Goal: Transaction & Acquisition: Purchase product/service

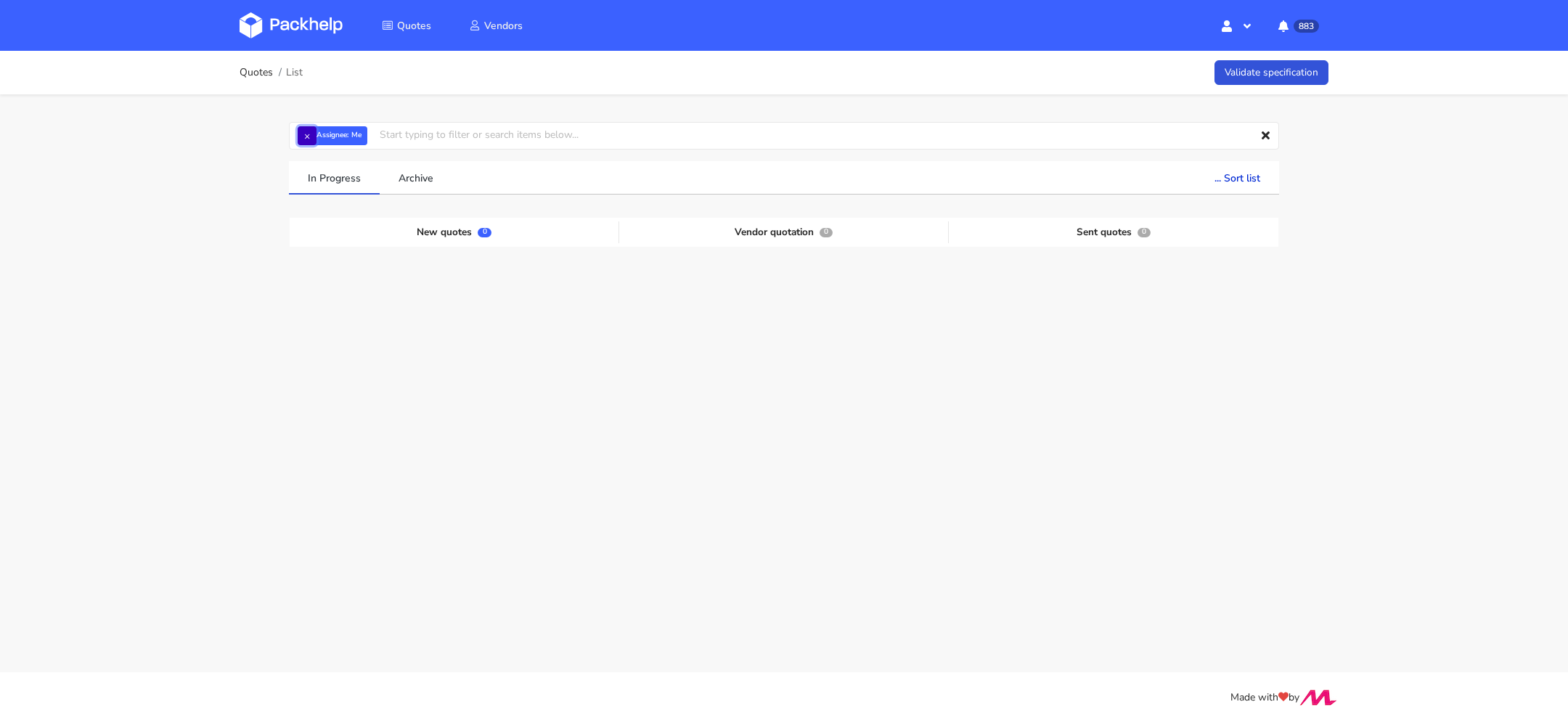
click at [308, 135] on button "×" at bounding box center [307, 136] width 19 height 19
click at [350, 136] on input "text" at bounding box center [784, 136] width 990 height 28
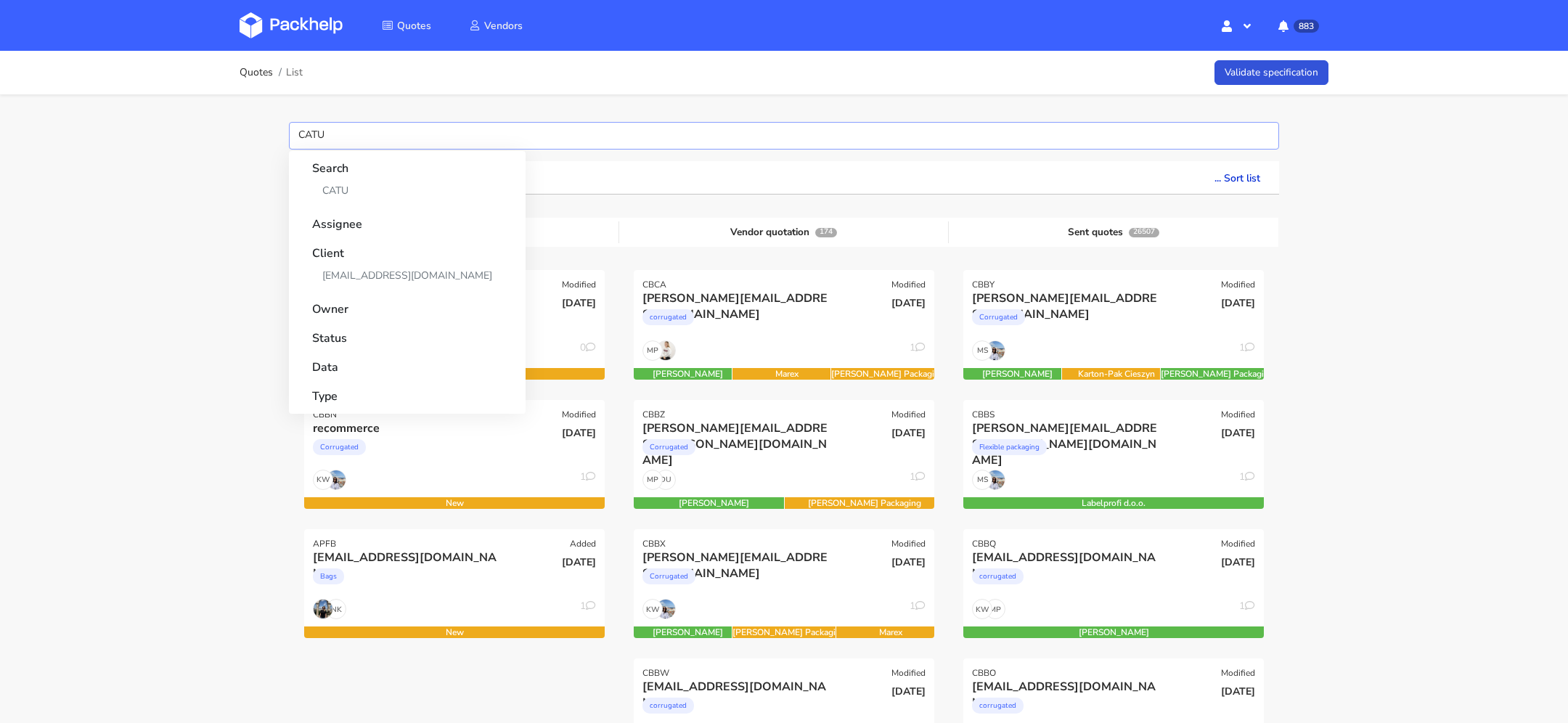
type input "CATU"
click at [344, 195] on link "CATU" at bounding box center [407, 190] width 190 height 27
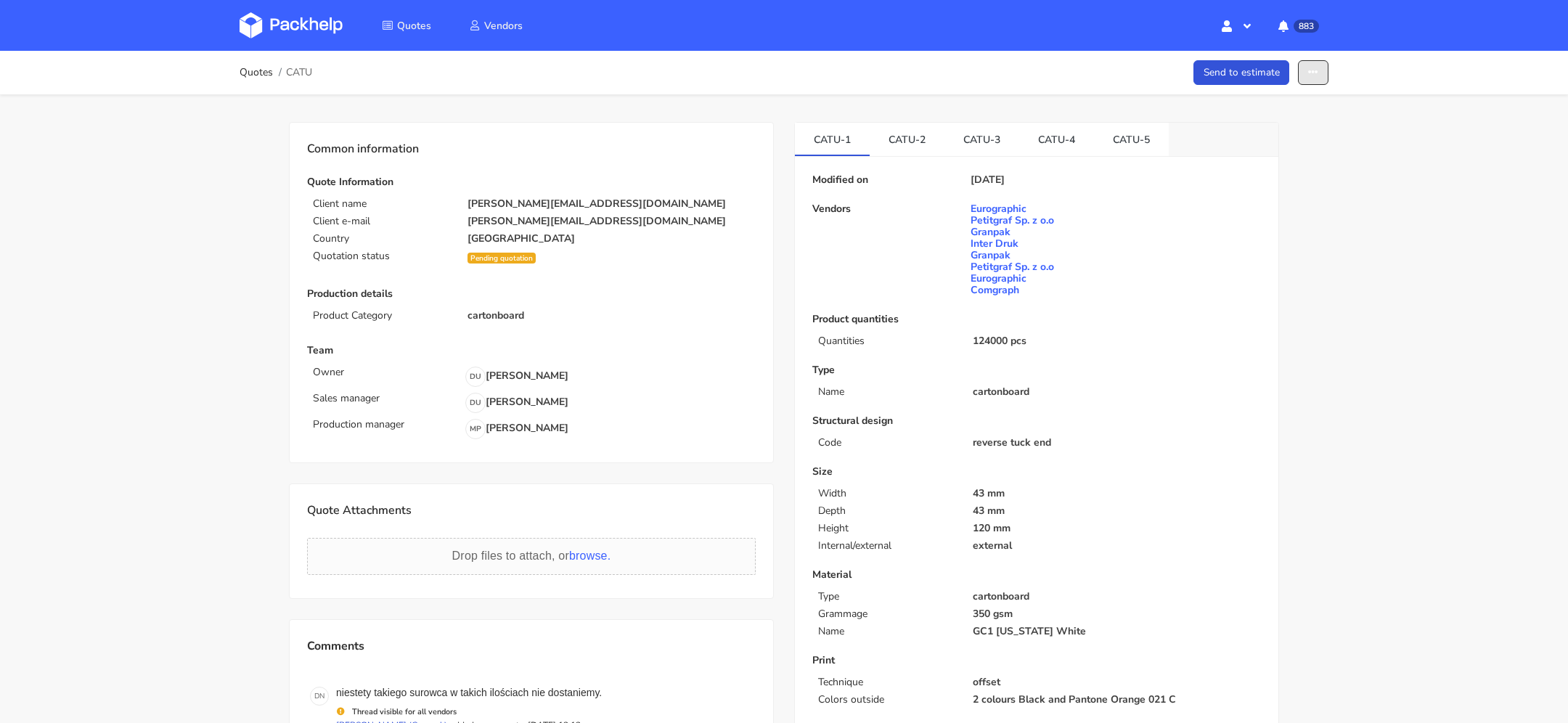
click at [1316, 81] on button "button" at bounding box center [1313, 72] width 31 height 25
click at [1282, 192] on link "Show estimations" at bounding box center [1256, 186] width 127 height 24
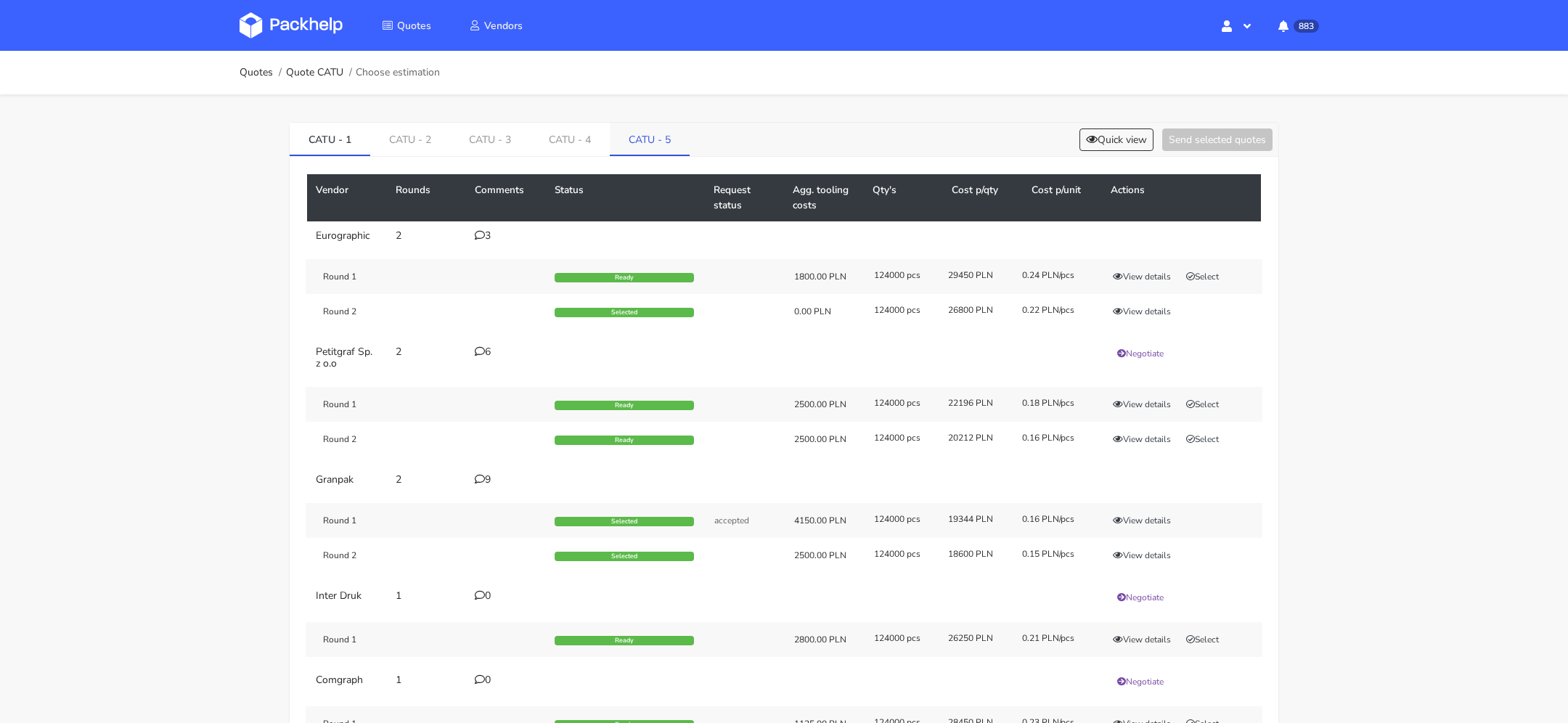
click at [648, 143] on link "CATU - 5" at bounding box center [649, 138] width 80 height 32
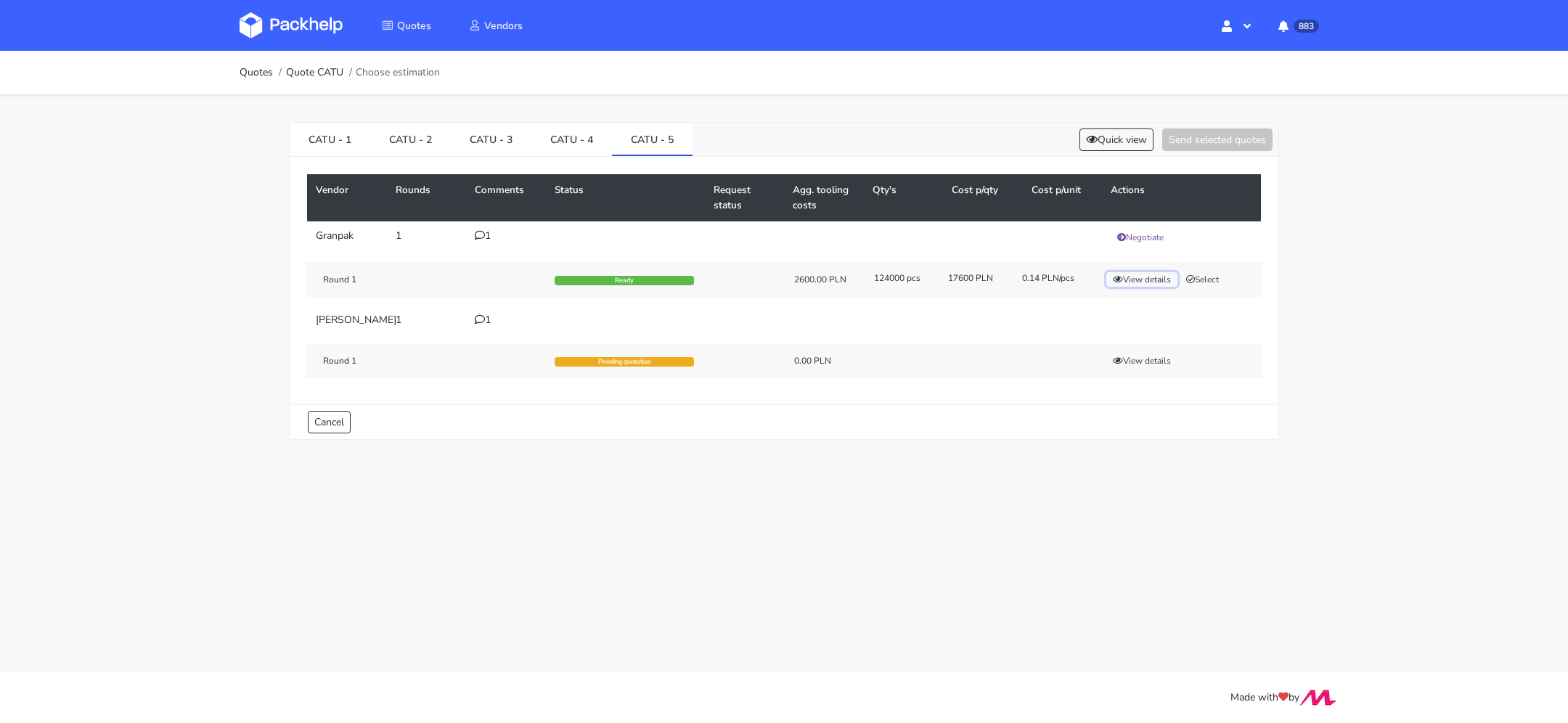
click at [1158, 278] on button "View details" at bounding box center [1142, 279] width 71 height 15
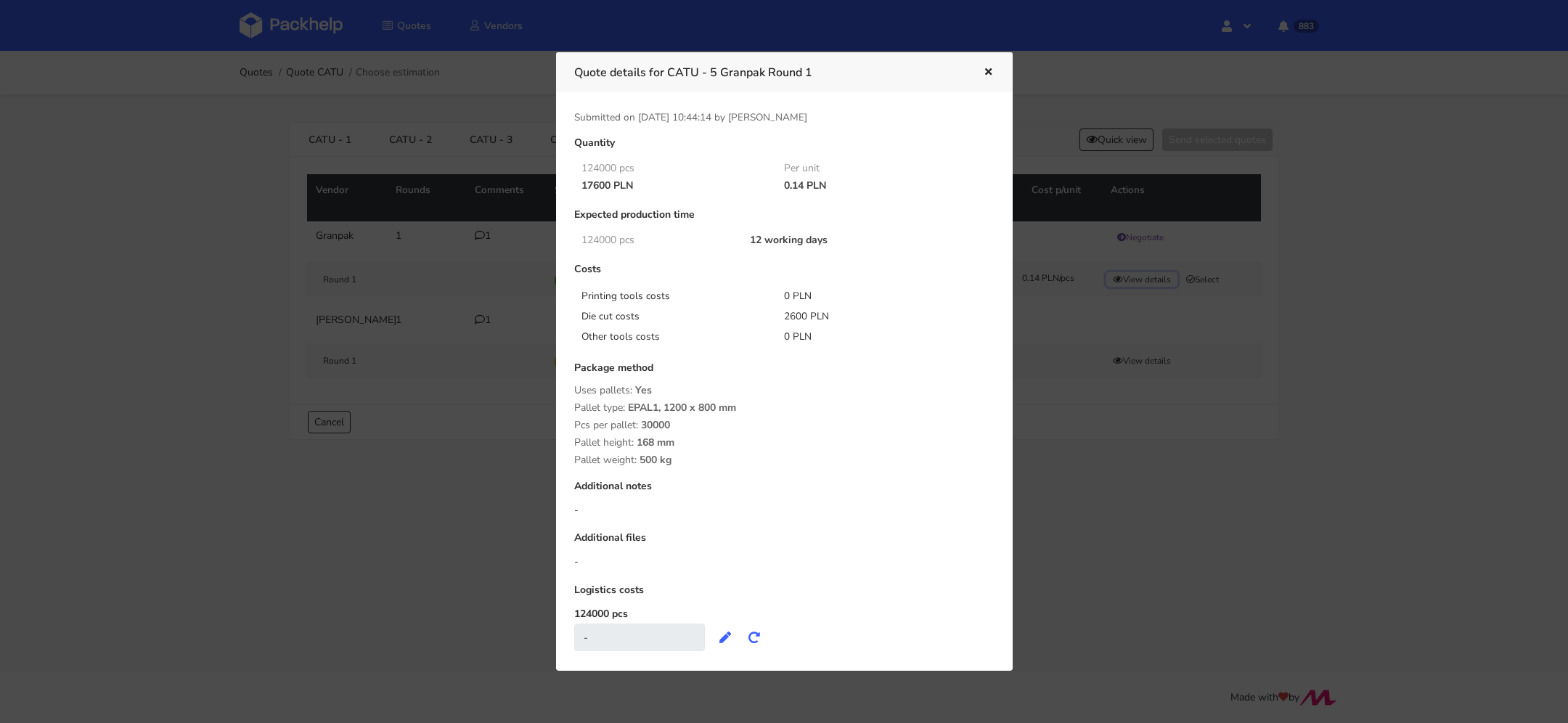
scroll to position [5, 0]
click at [987, 72] on icon "button" at bounding box center [988, 72] width 12 height 11
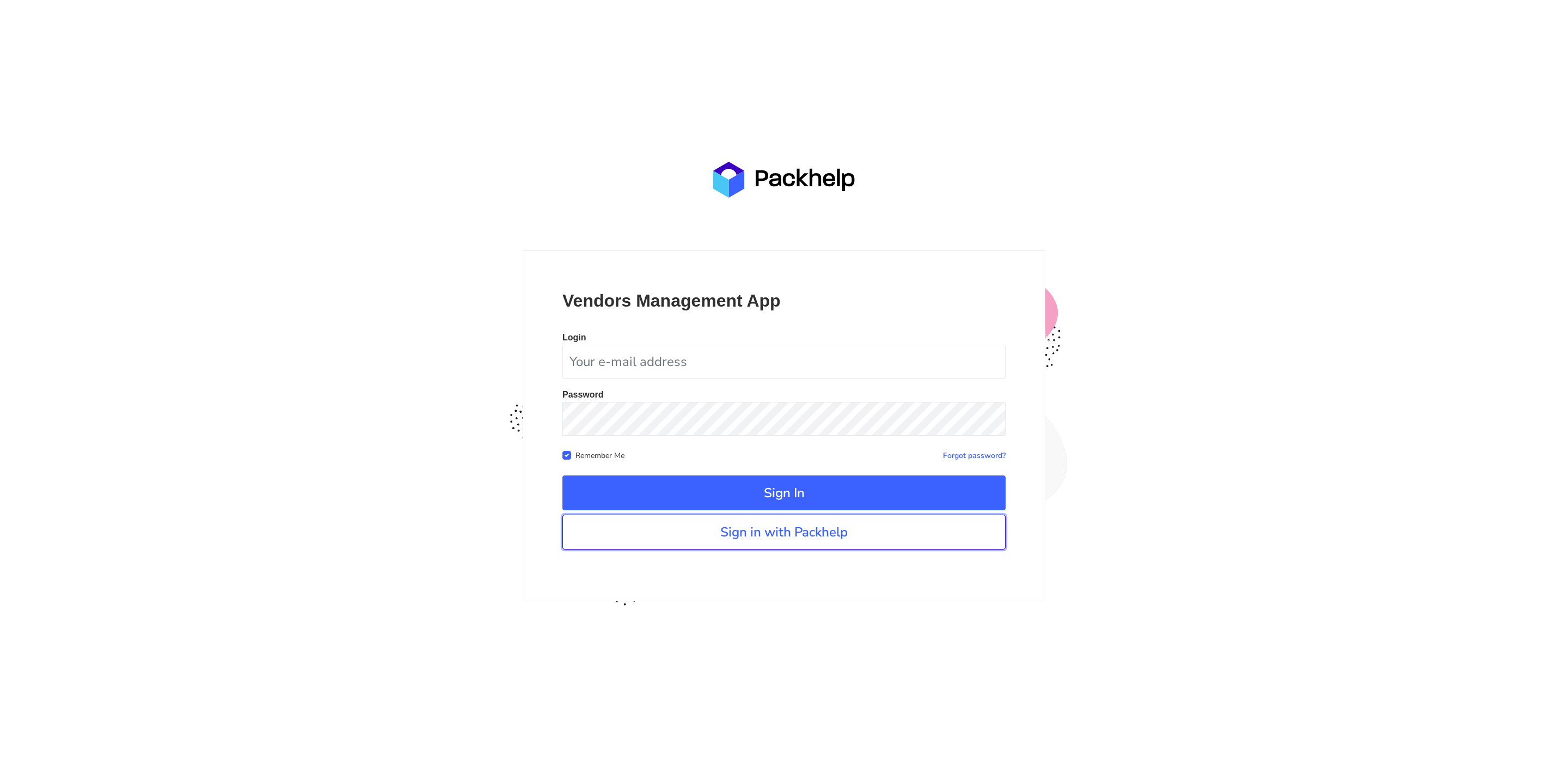
click at [831, 535] on link "Sign in with Packhelp" at bounding box center [784, 532] width 443 height 35
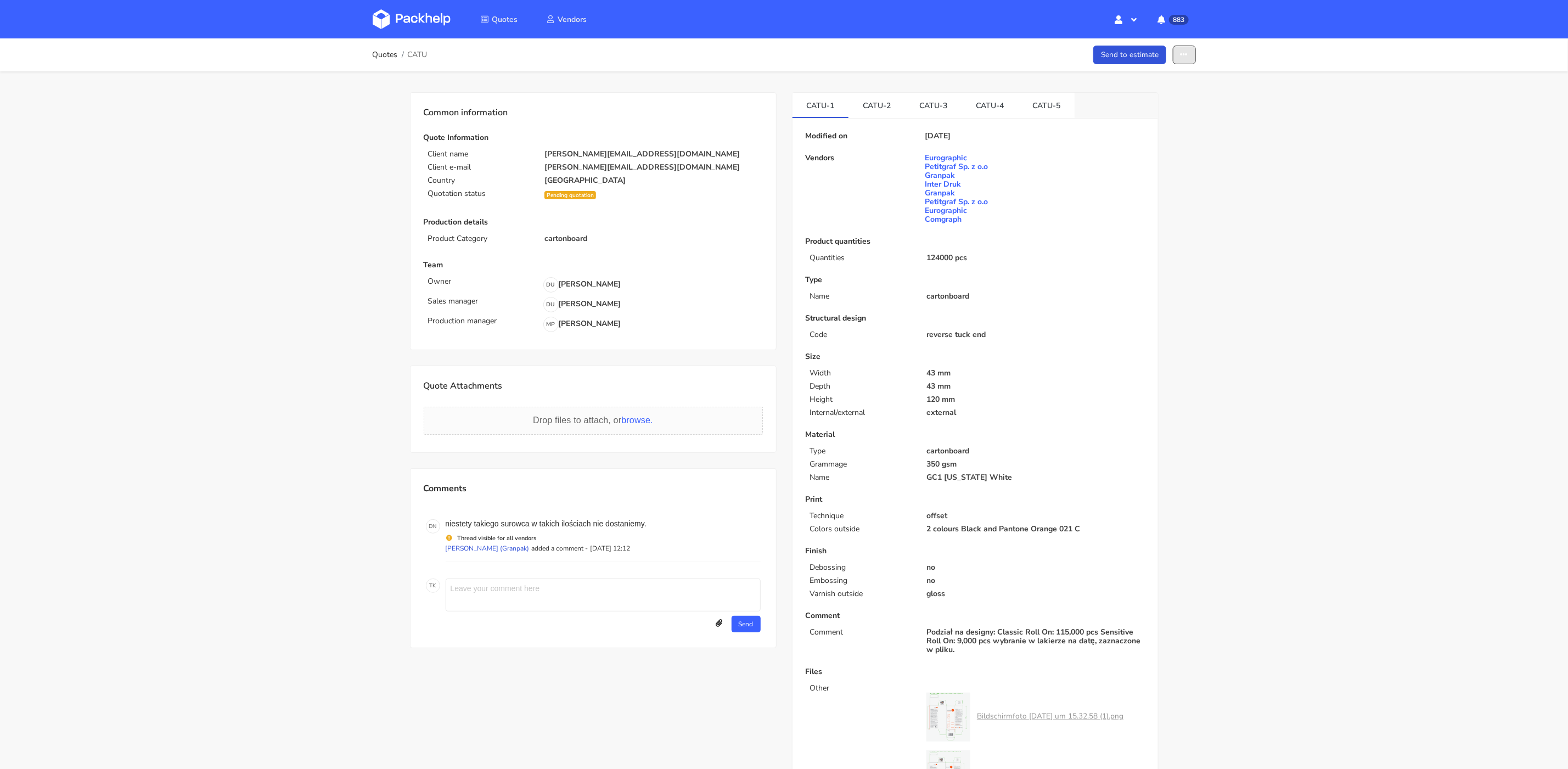
click at [1189, 52] on button "button" at bounding box center [1184, 55] width 23 height 19
click at [1164, 134] on link "Show estimations" at bounding box center [1142, 141] width 96 height 18
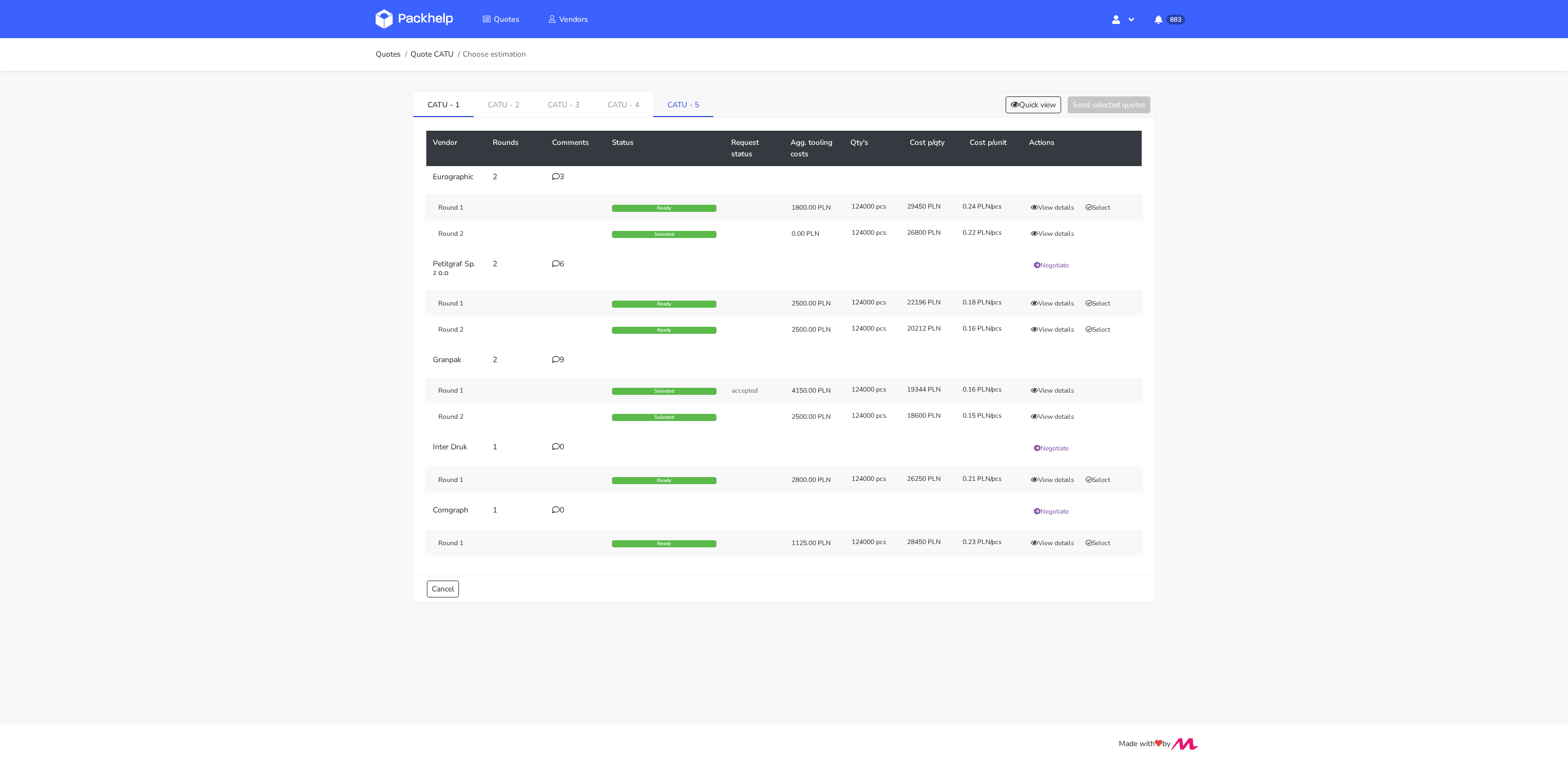
click at [681, 112] on link "CATU - 5" at bounding box center [683, 104] width 60 height 24
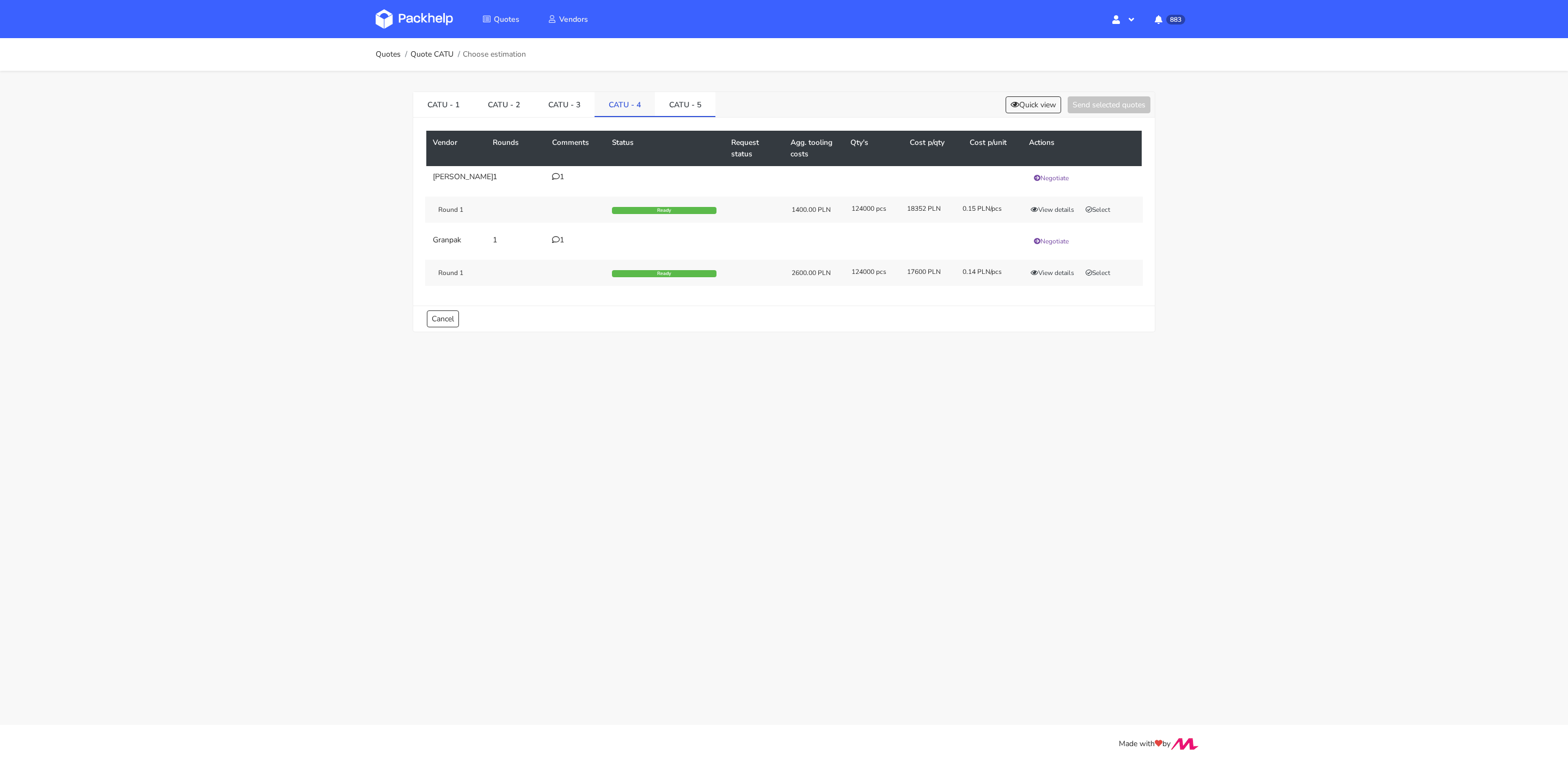
click at [622, 102] on link "CATU - 4" at bounding box center [625, 104] width 60 height 24
